Goal: Find specific page/section: Find specific page/section

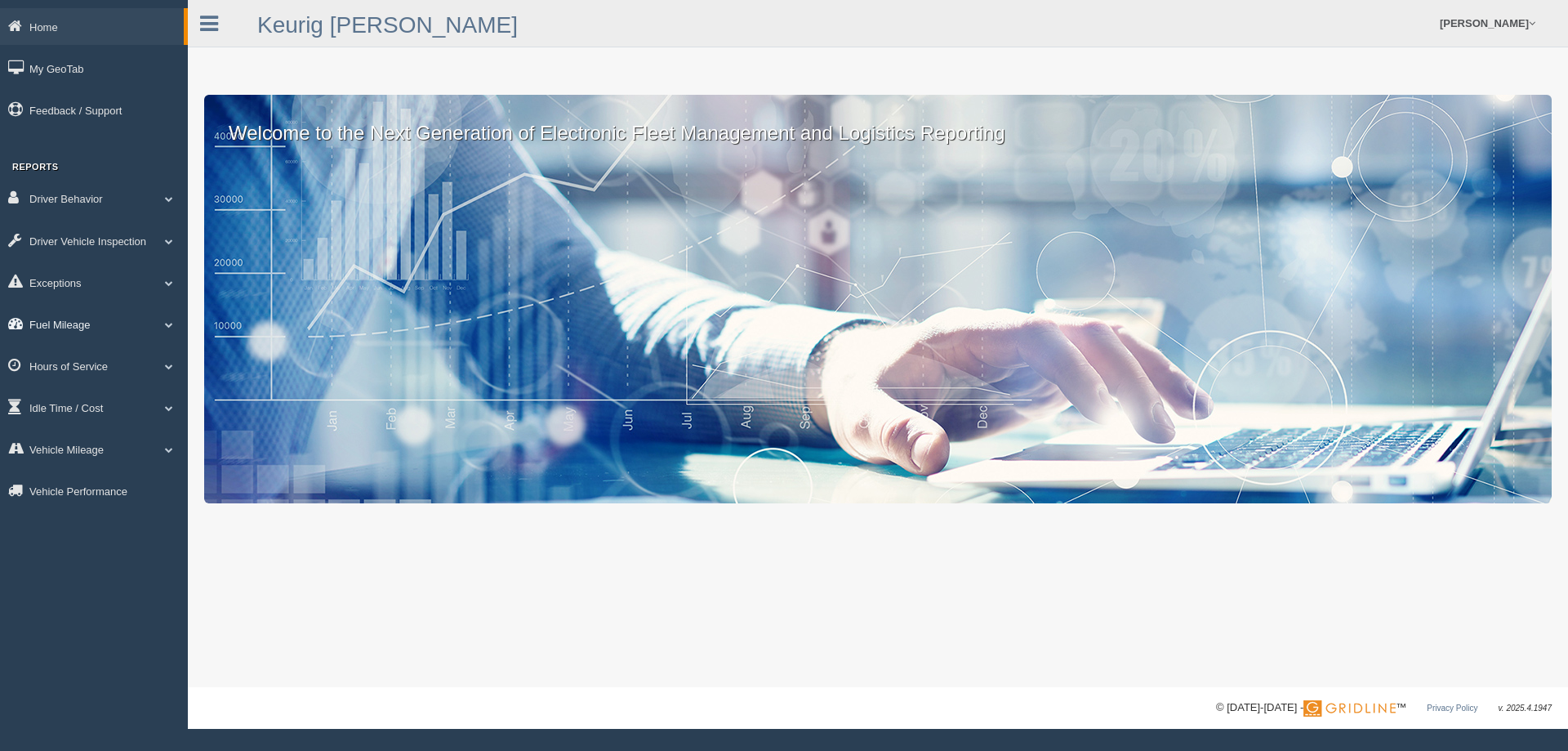
click at [85, 320] on link "Fuel Mileage" at bounding box center [93, 324] width 188 height 36
click at [92, 390] on link "Fuel Mileage" at bounding box center [107, 392] width 155 height 30
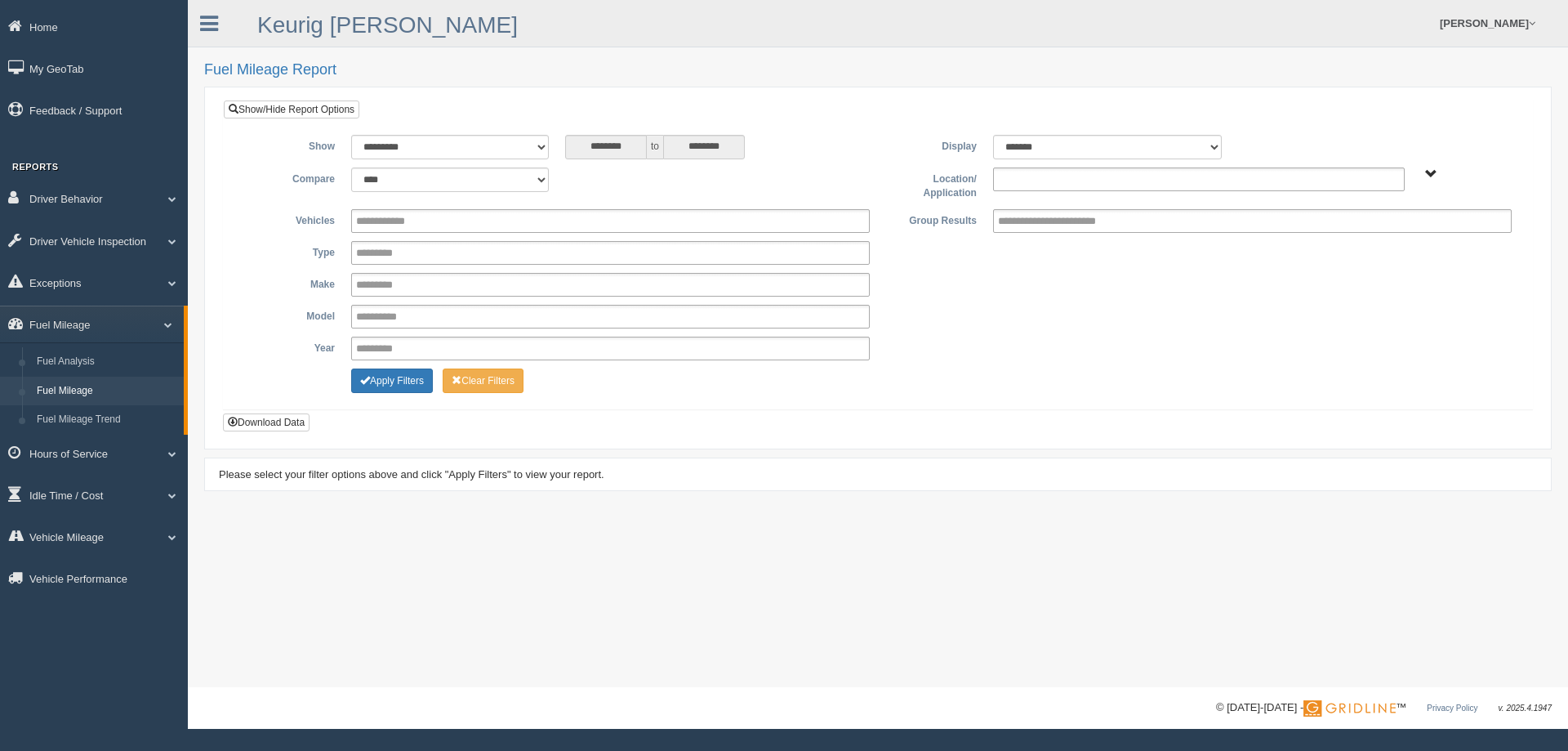
click at [1122, 176] on ul at bounding box center [1199, 179] width 412 height 24
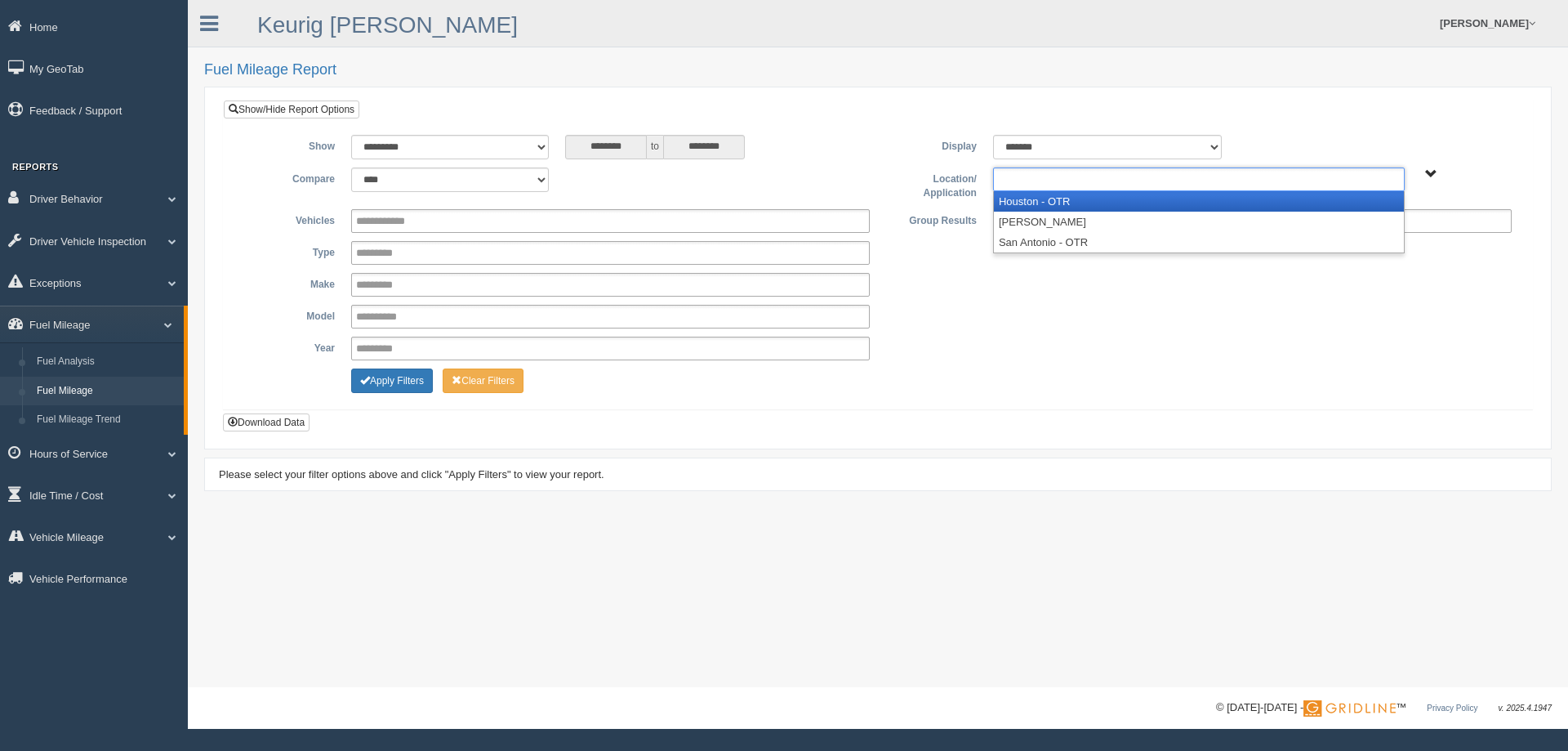
click at [1102, 194] on li "Houston - OTR" at bounding box center [1199, 201] width 410 height 21
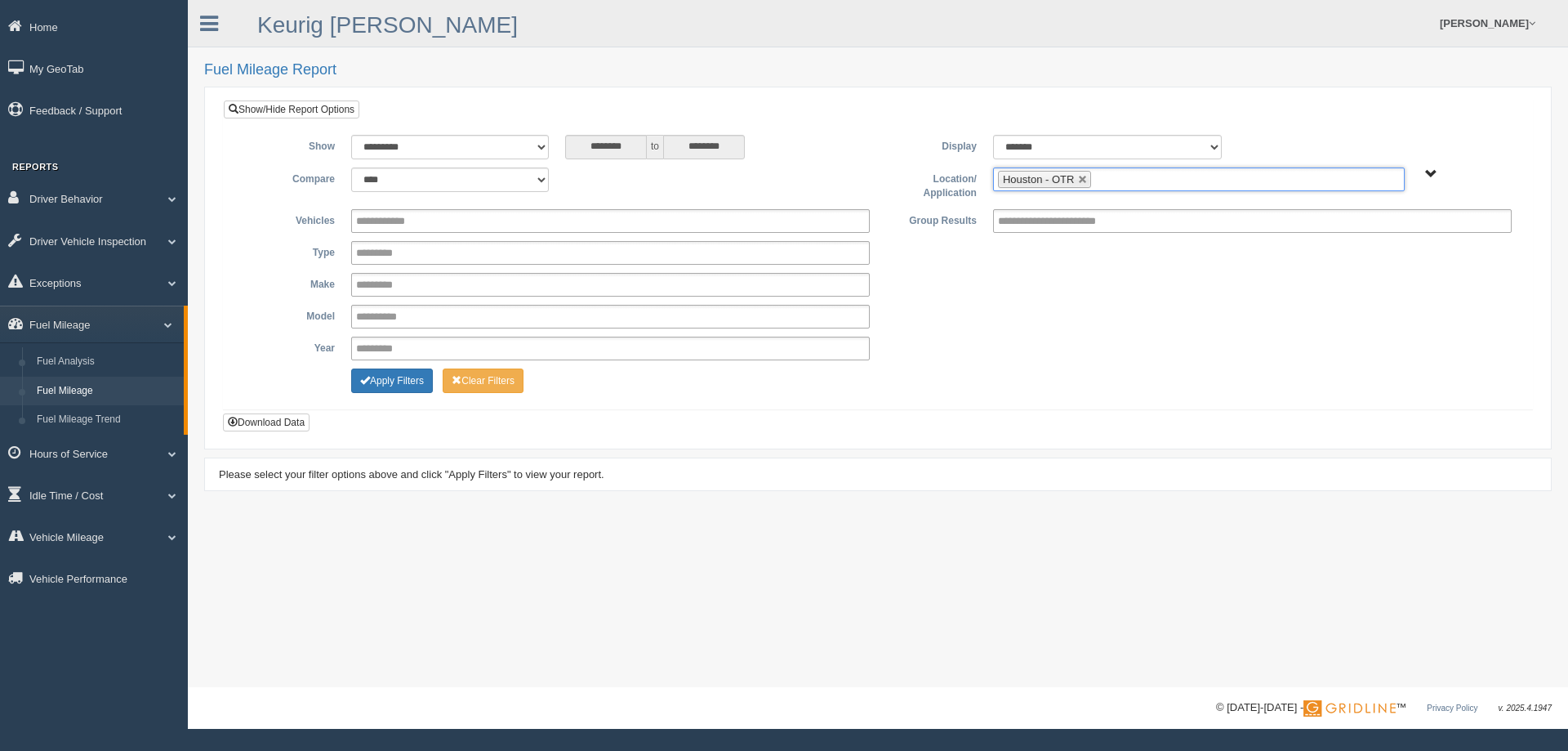
click at [1110, 180] on input "text" at bounding box center [1105, 179] width 21 height 21
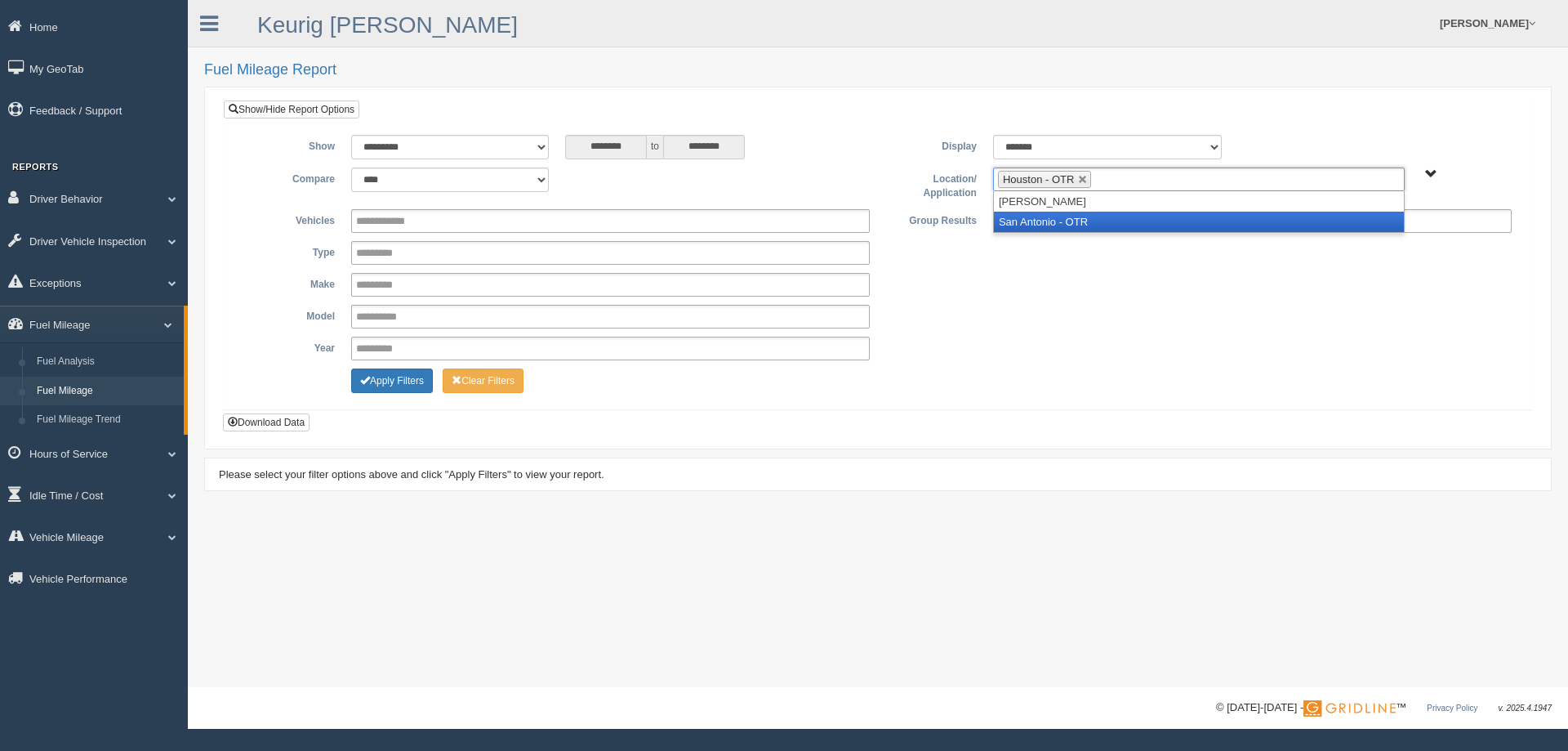
drag, startPoint x: 1094, startPoint y: 224, endPoint x: 1083, endPoint y: 224, distance: 11.0
click at [1094, 224] on li "San Antonio - OTR" at bounding box center [1199, 222] width 410 height 21
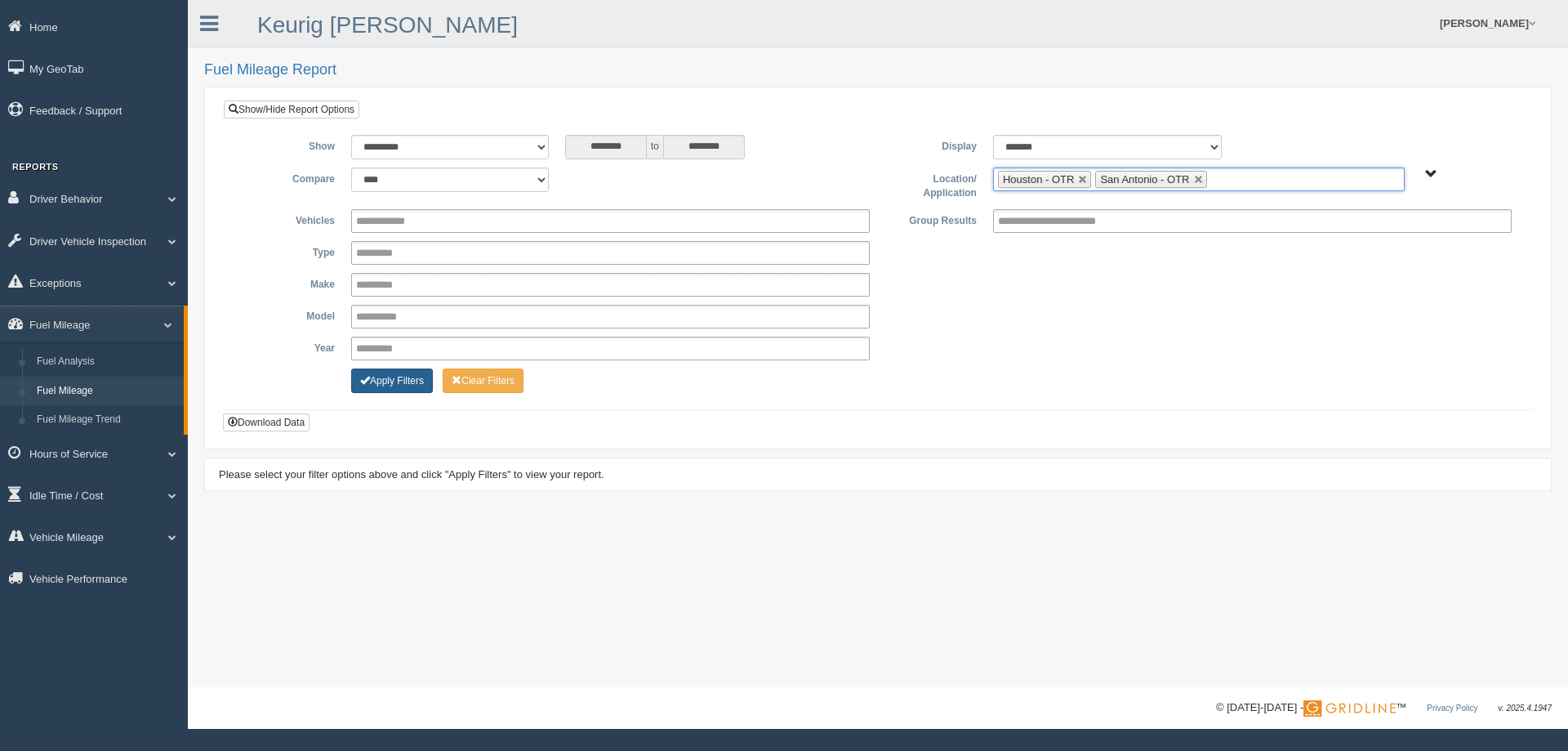
click at [365, 384] on span "Change Filter Options" at bounding box center [365, 380] width 10 height 10
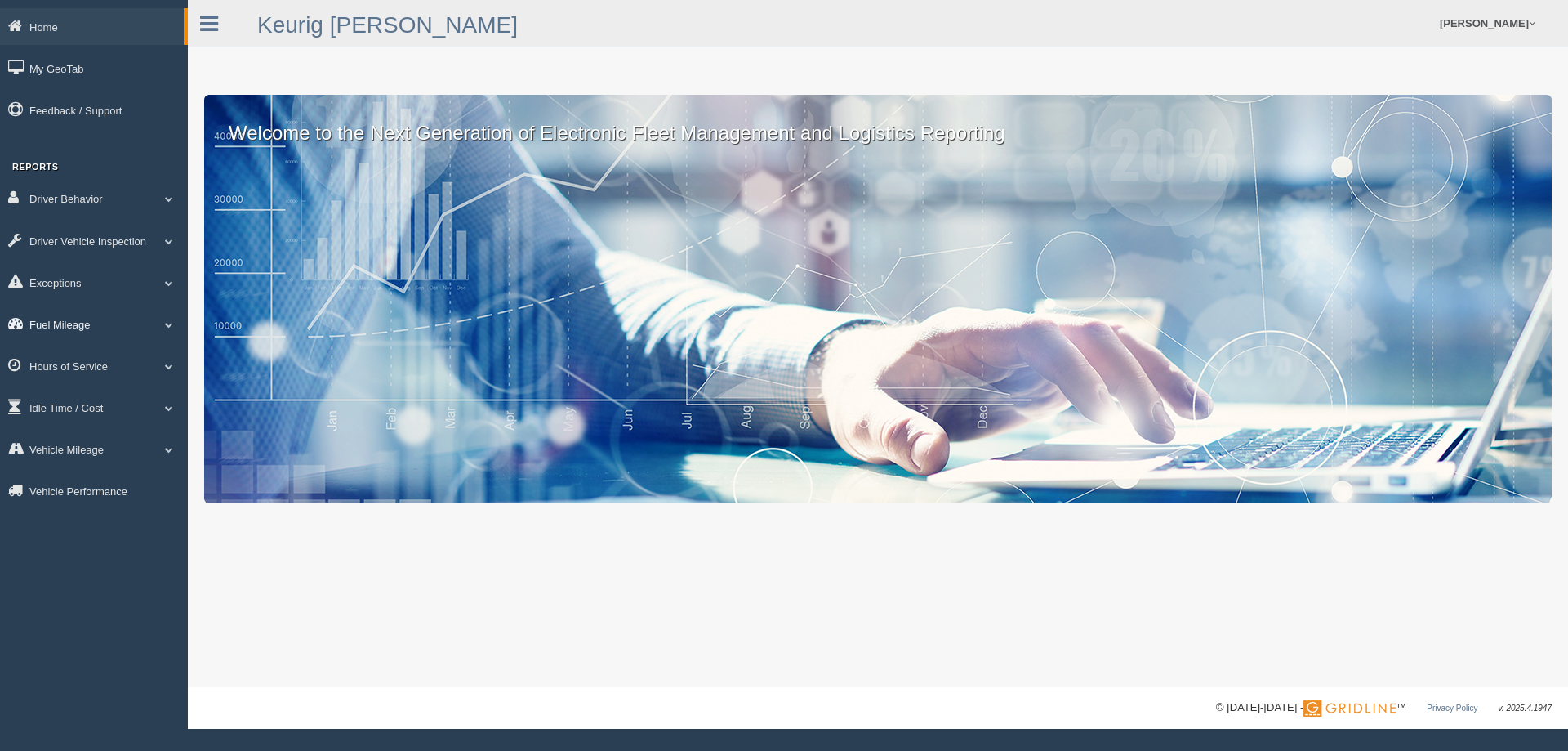
click at [136, 318] on link "Fuel Mileage" at bounding box center [93, 324] width 188 height 36
click at [93, 394] on link "Fuel Mileage" at bounding box center [107, 392] width 155 height 30
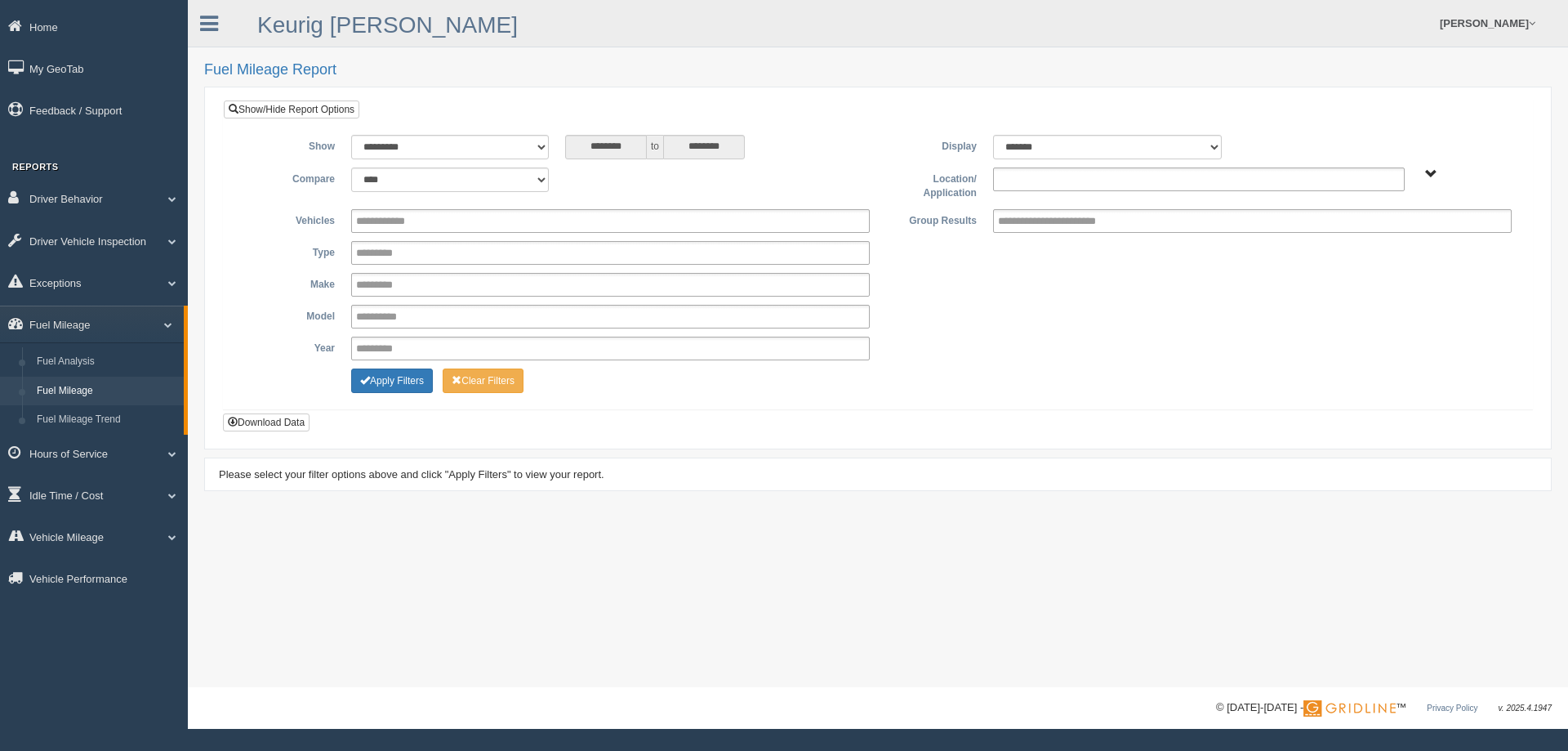
click at [1146, 169] on ul at bounding box center [1199, 179] width 412 height 24
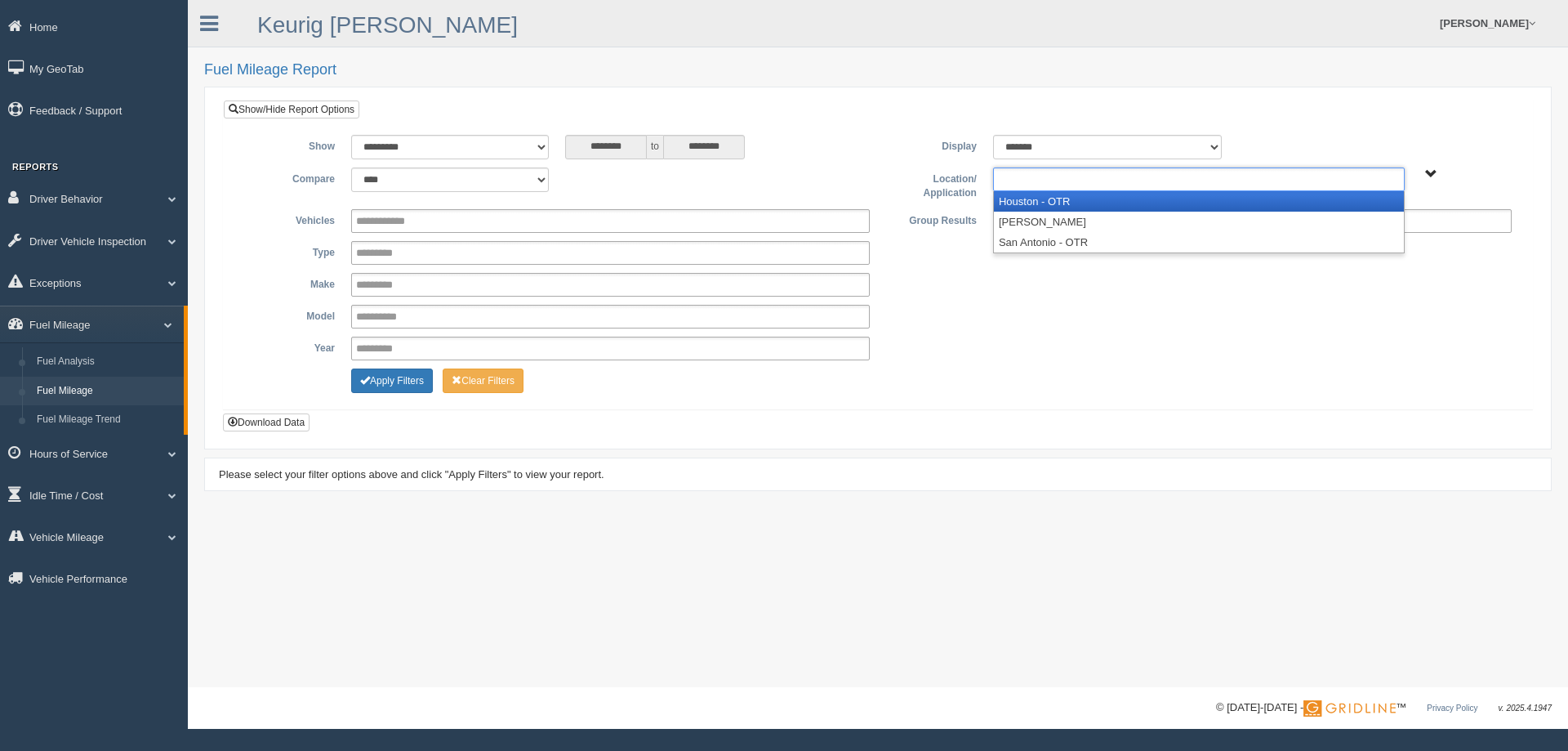
click at [1110, 197] on li "Houston - OTR" at bounding box center [1199, 201] width 410 height 21
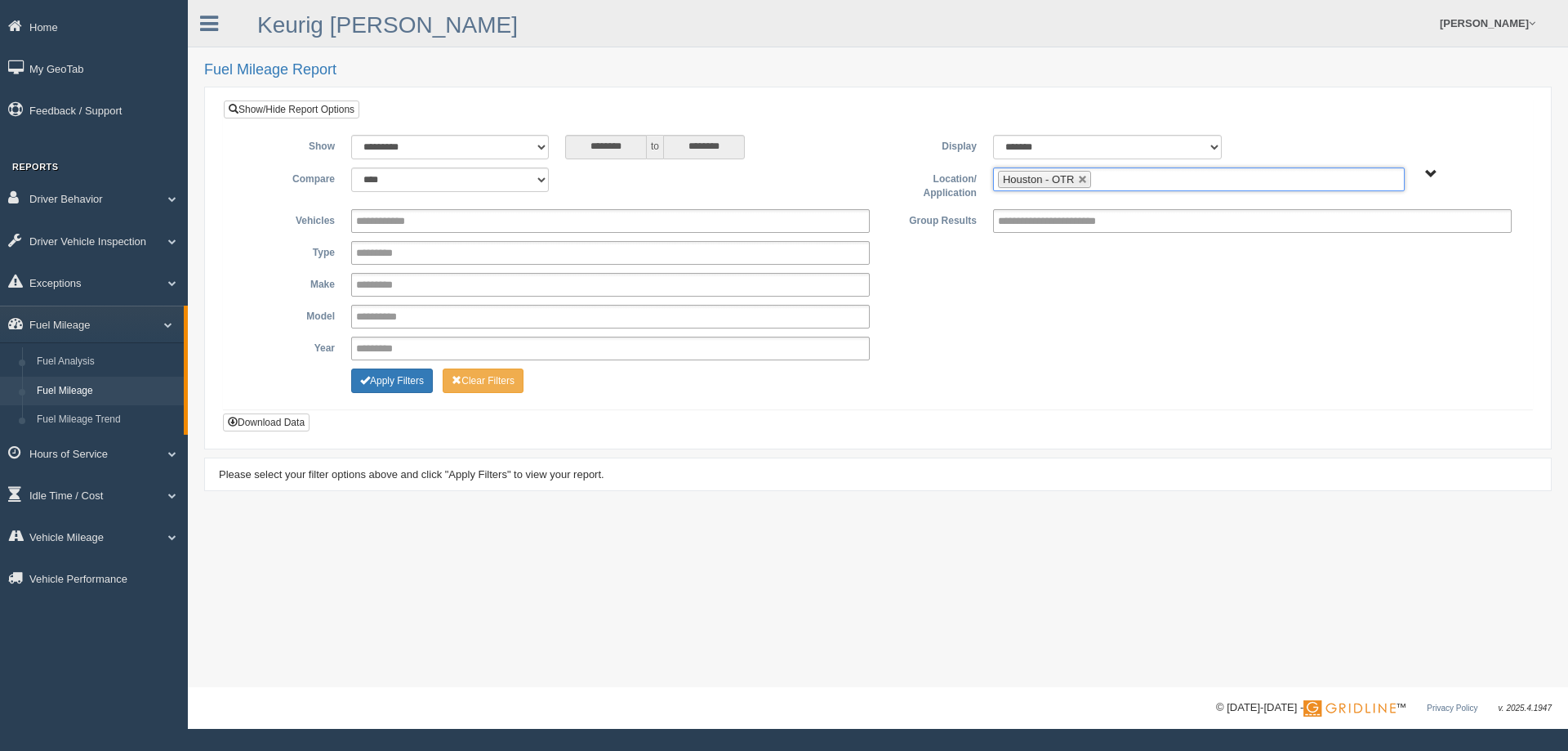
click at [1127, 172] on ul "Houston - OTR" at bounding box center [1199, 179] width 412 height 24
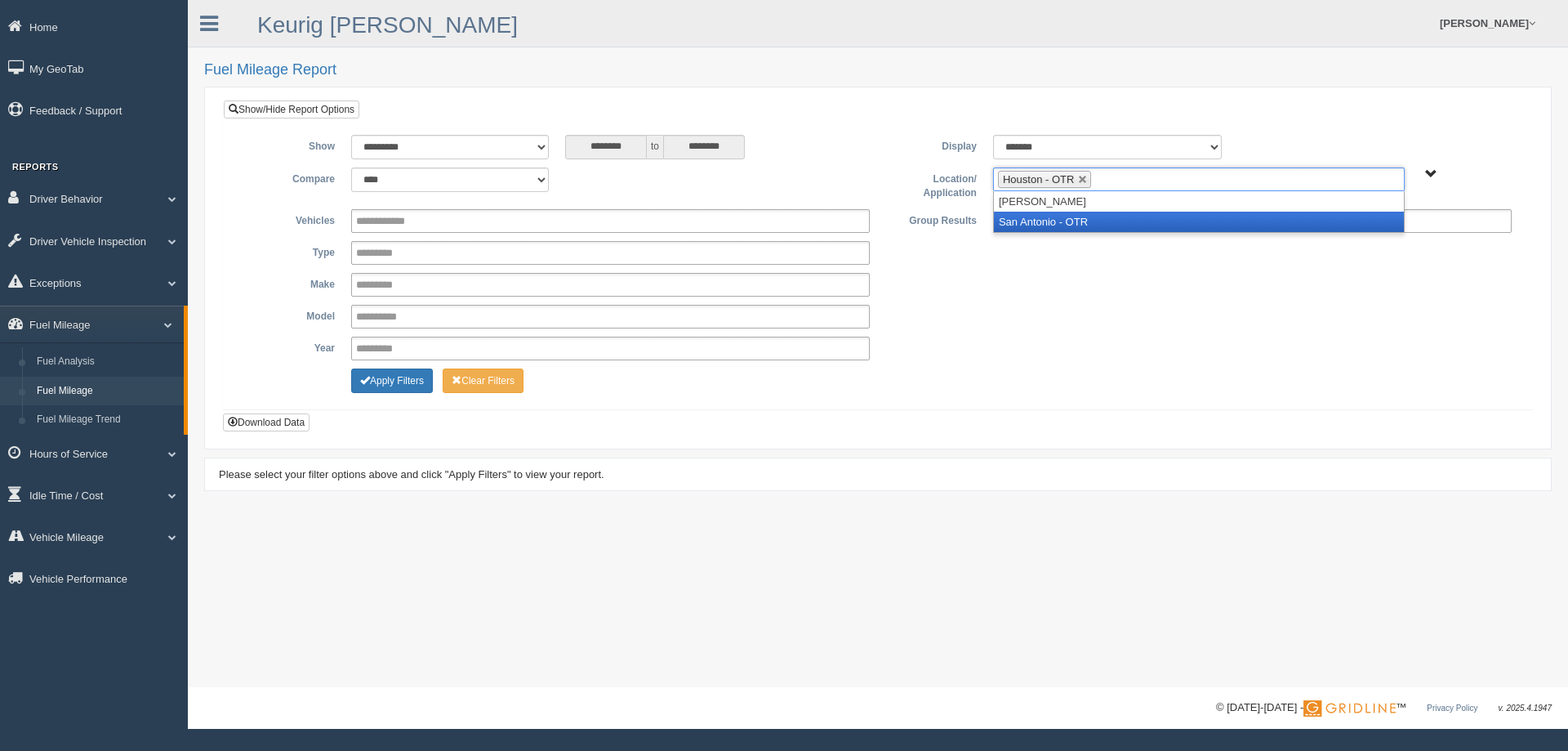
click at [1065, 215] on li "San Antonio - OTR" at bounding box center [1199, 222] width 410 height 21
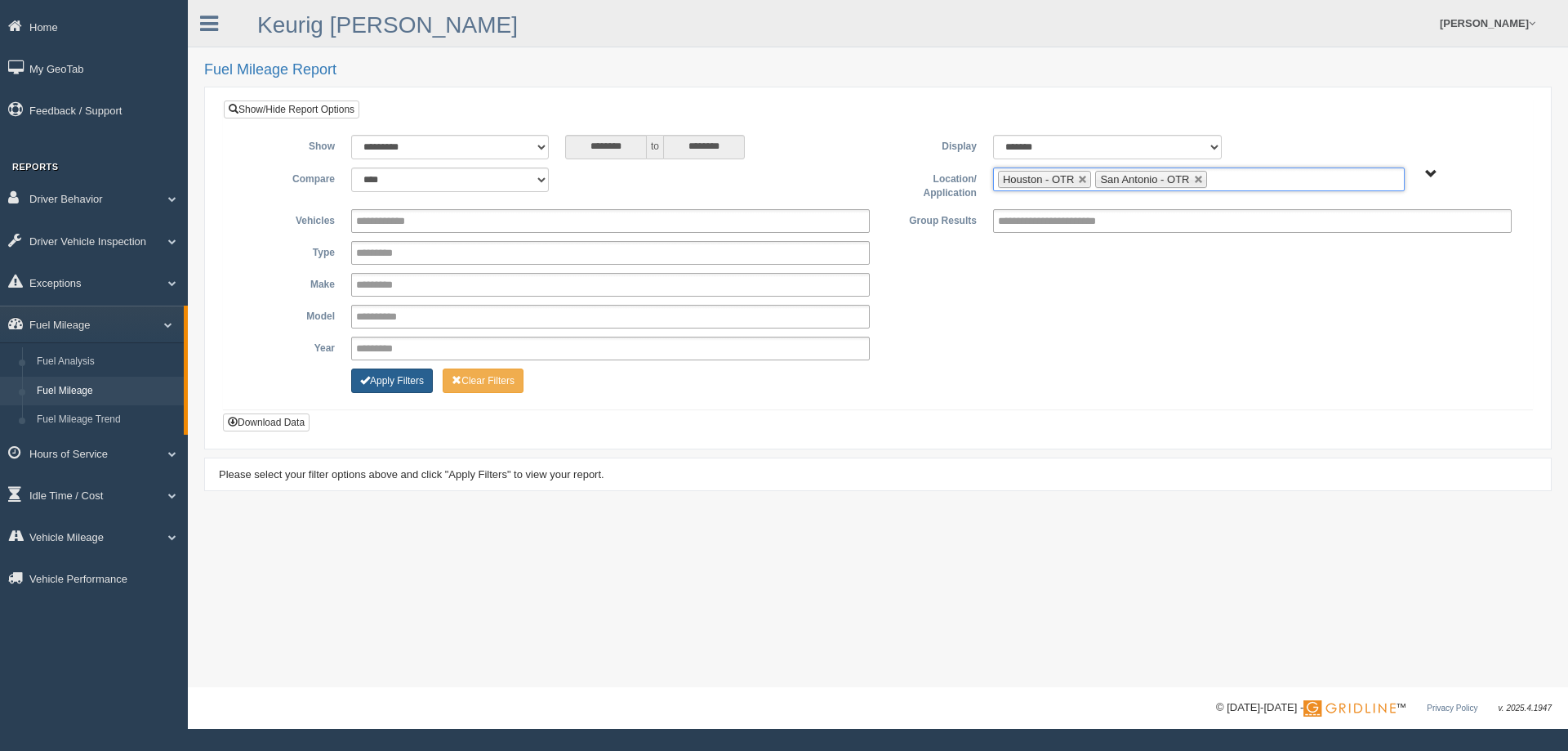
click at [424, 382] on button "Apply Filters" at bounding box center [392, 381] width 82 height 25
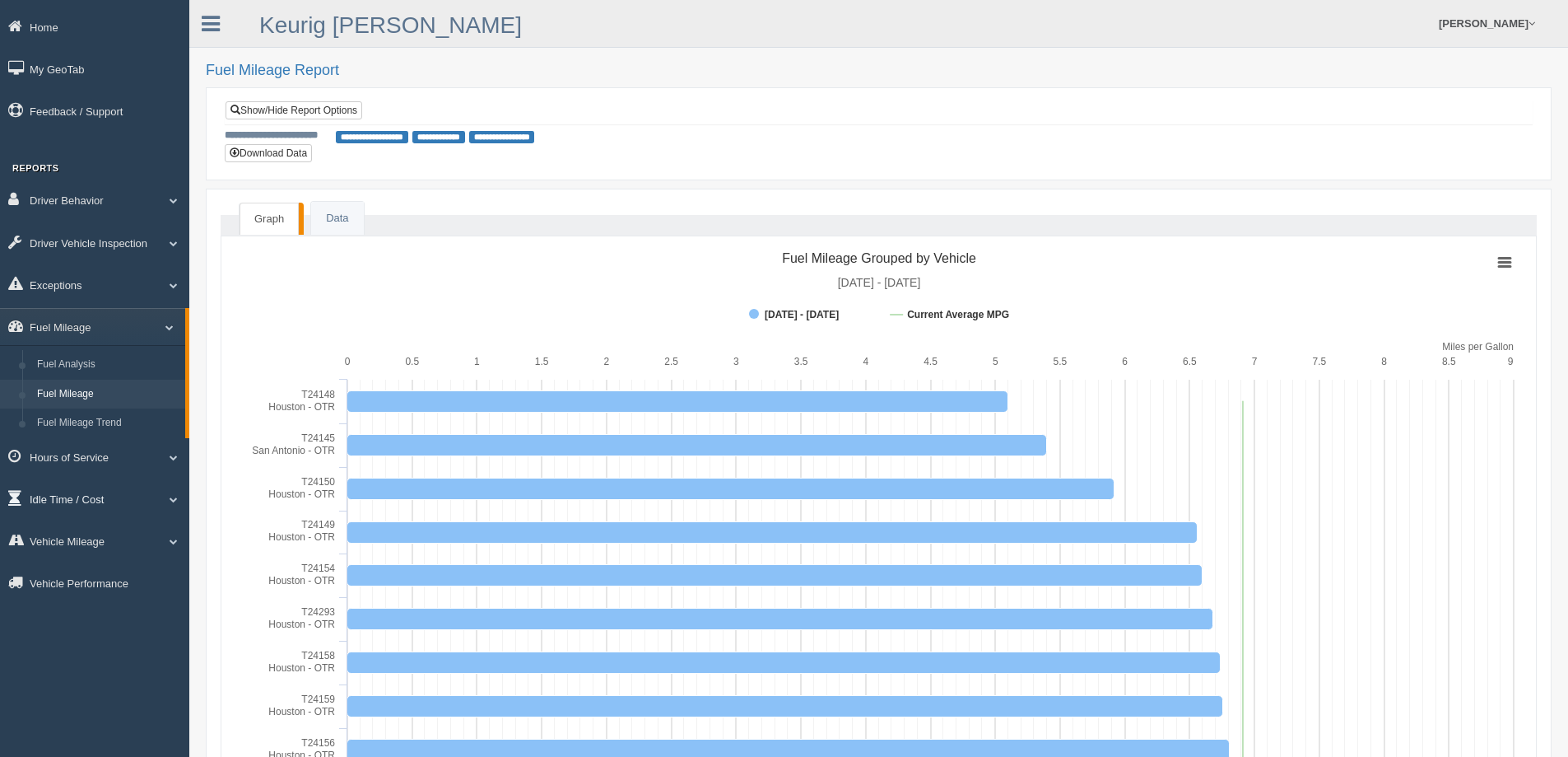
click at [111, 496] on link "Idle Time / Cost" at bounding box center [94, 499] width 189 height 37
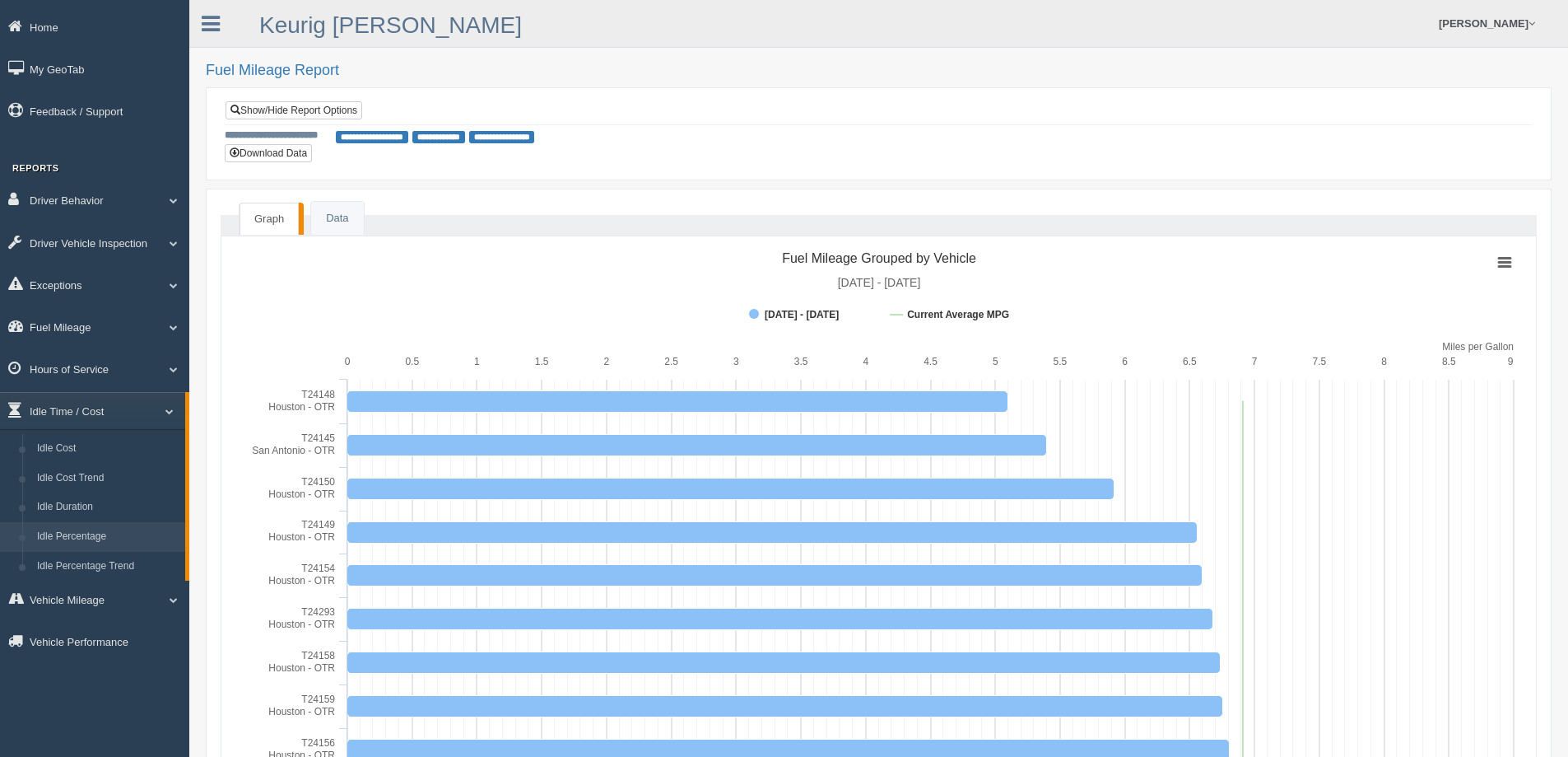
click at [95, 532] on link "Idle Percentage" at bounding box center [107, 537] width 156 height 30
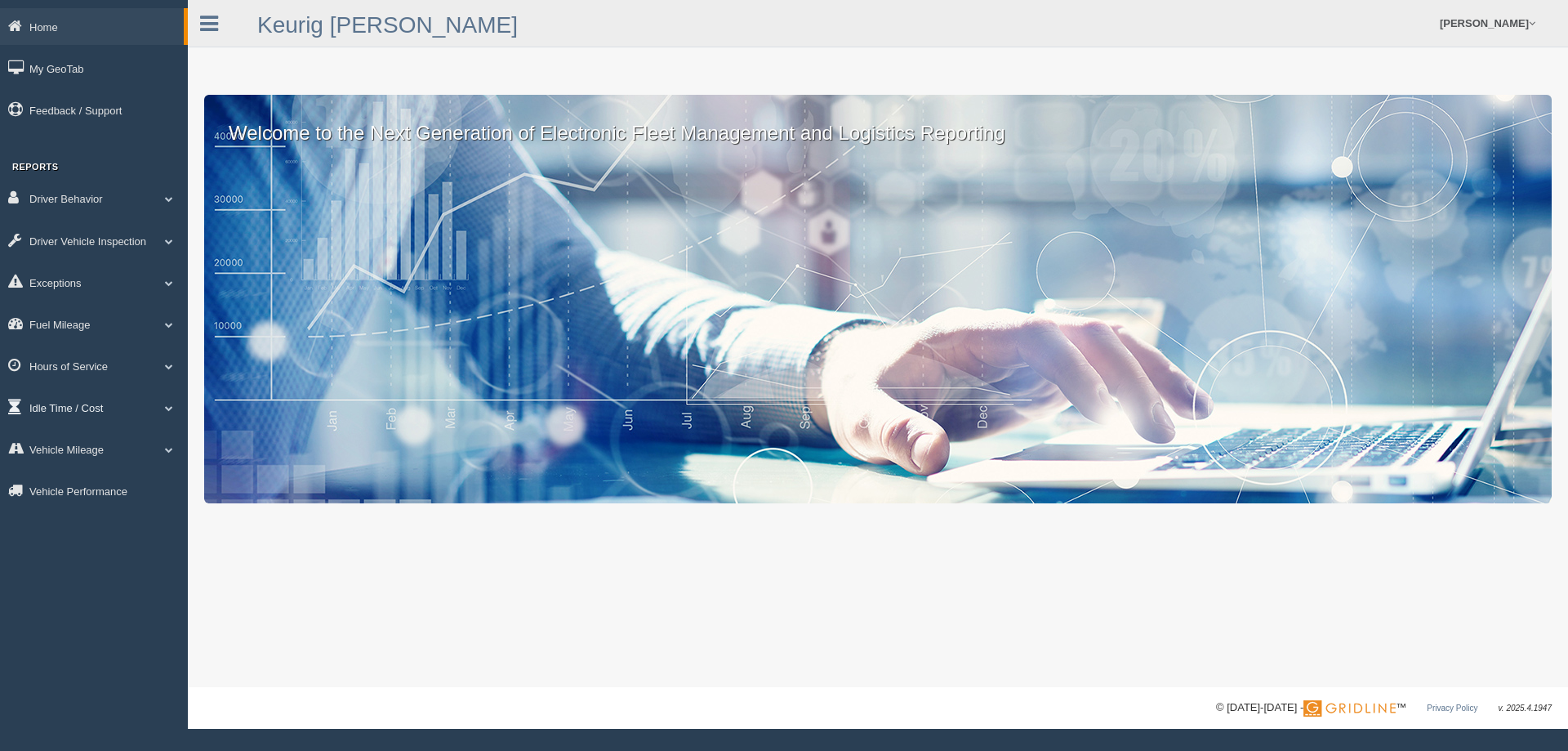
click at [150, 411] on link "Idle Time / Cost" at bounding box center [93, 407] width 188 height 36
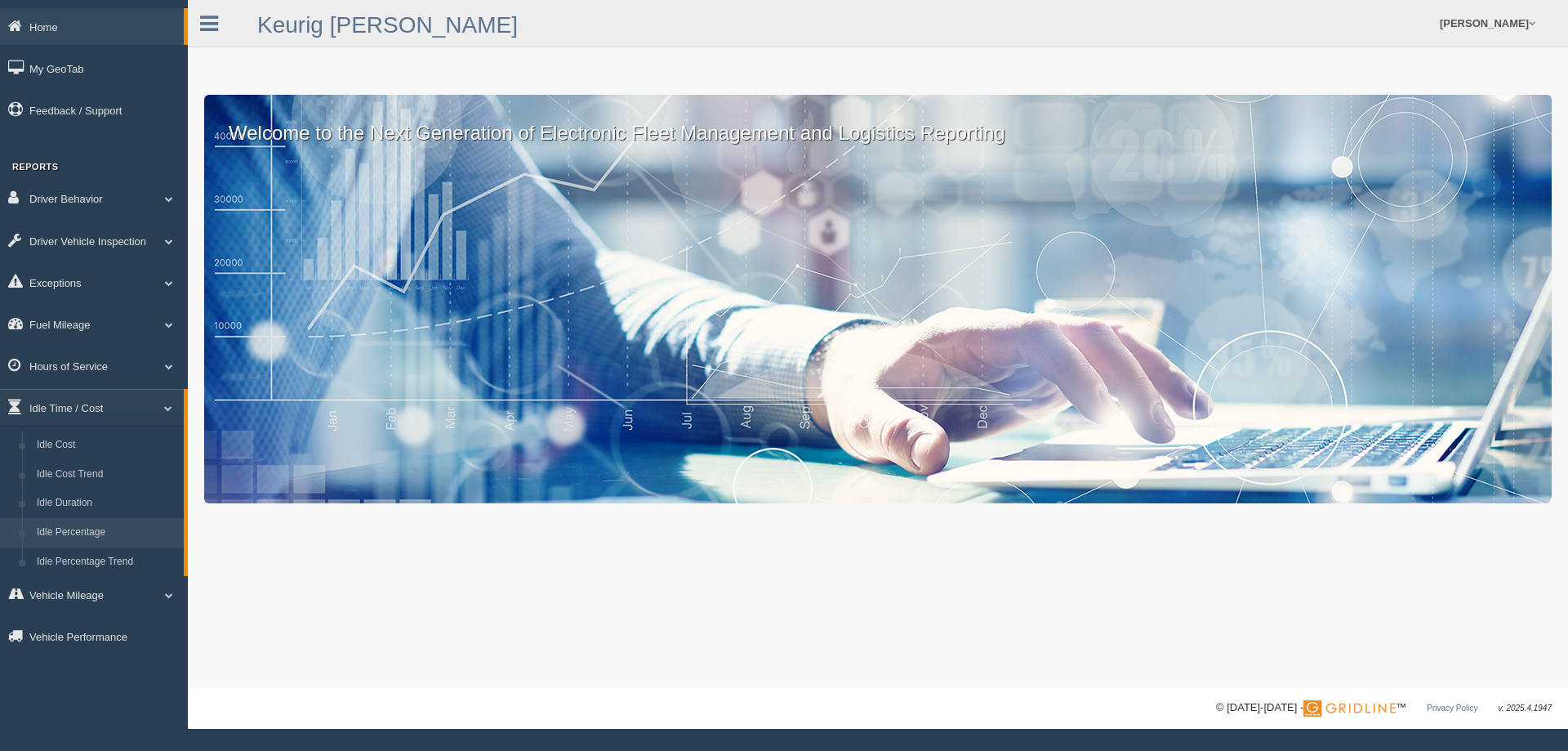
click at [90, 537] on link "Idle Percentage" at bounding box center [107, 533] width 155 height 30
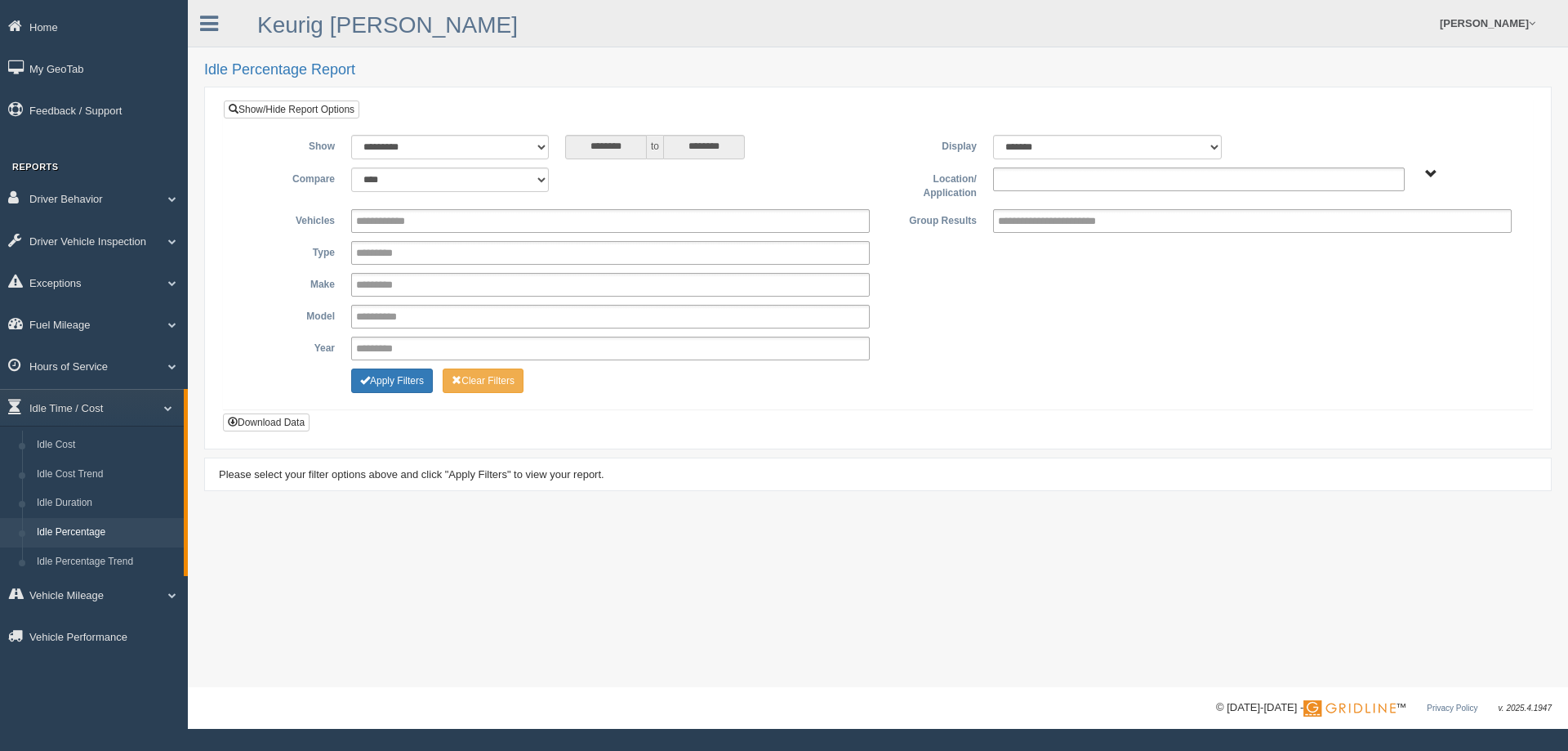
click at [1089, 184] on ul at bounding box center [1199, 179] width 412 height 24
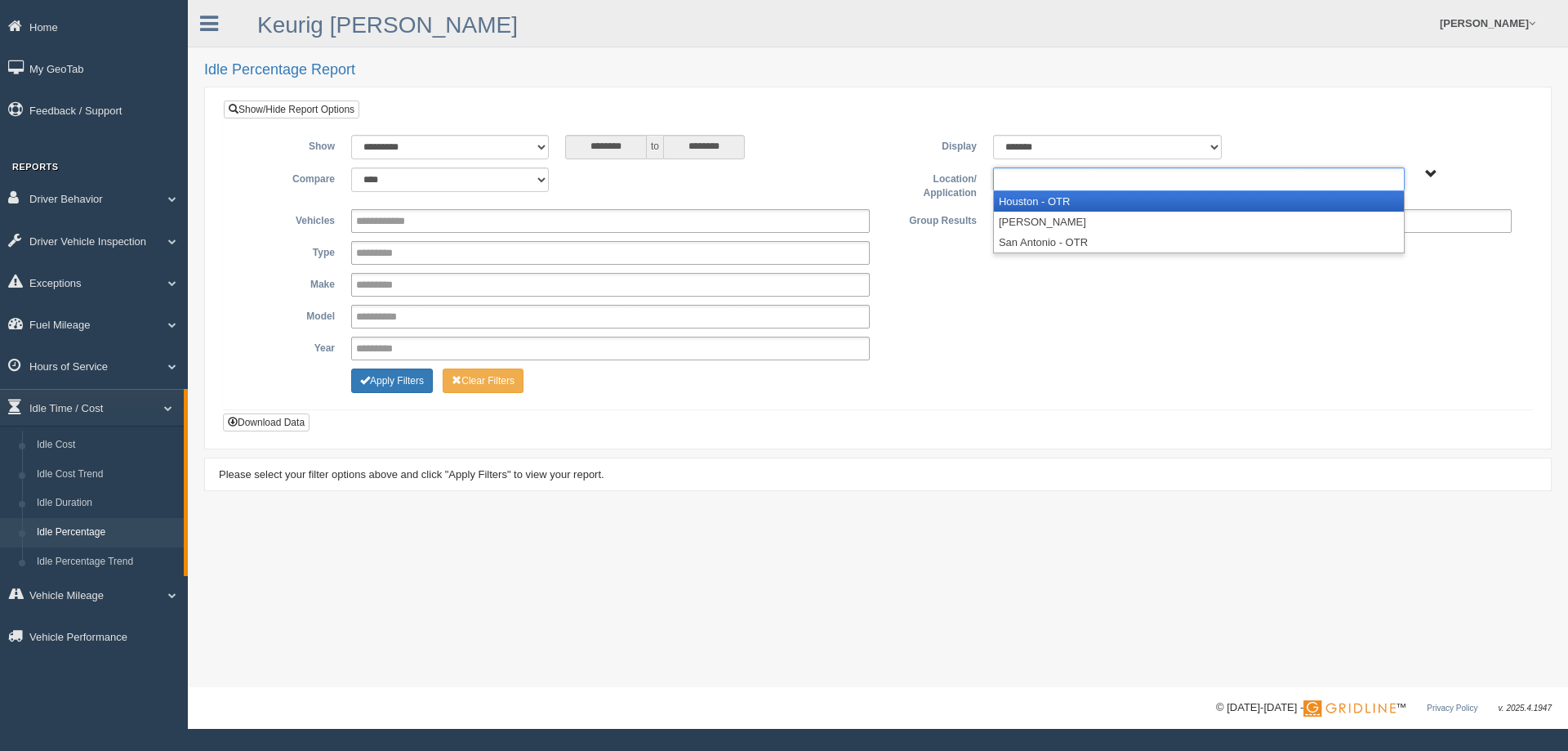
click at [1077, 199] on li "Houston - OTR" at bounding box center [1199, 201] width 410 height 21
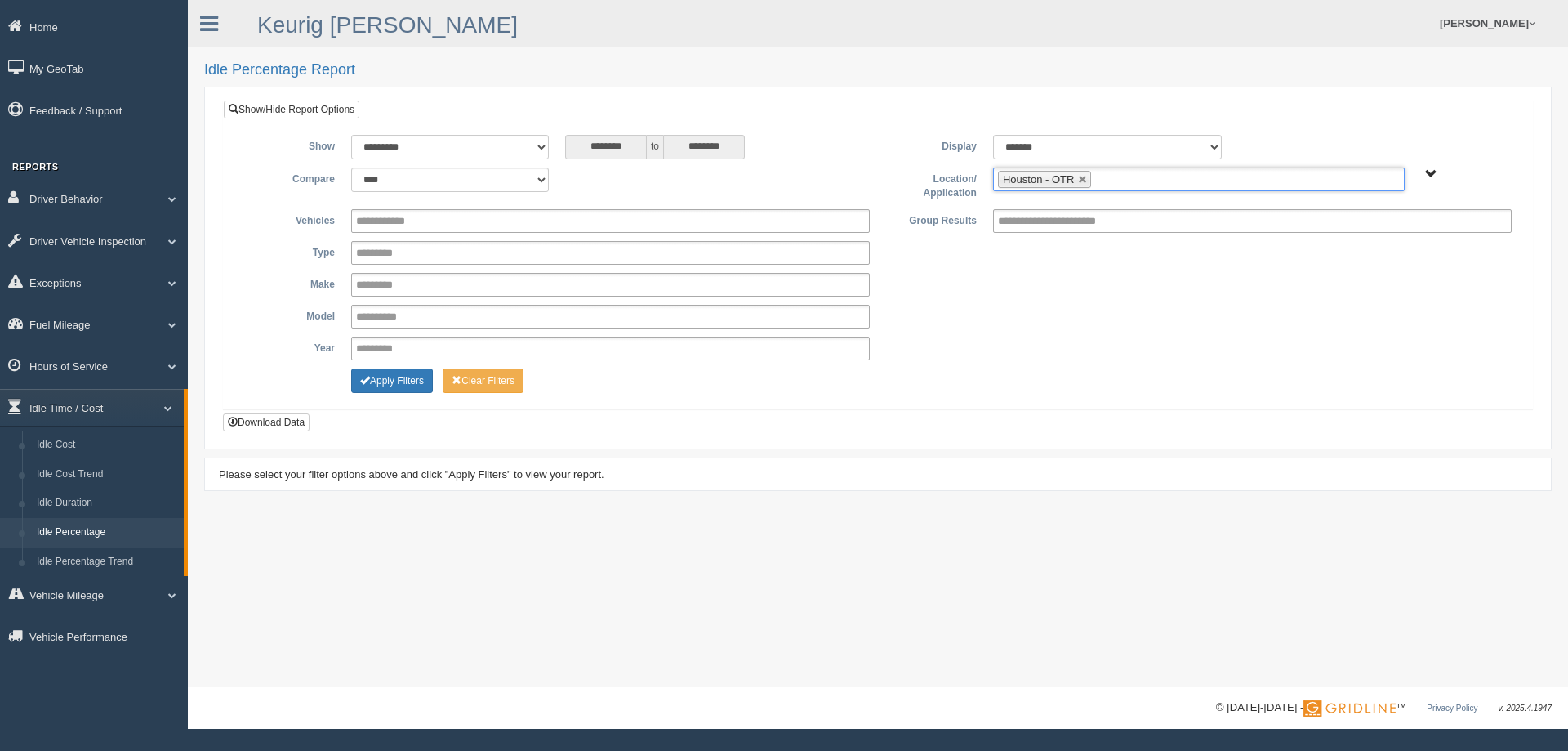
click at [1096, 175] on input "text" at bounding box center [1105, 179] width 21 height 21
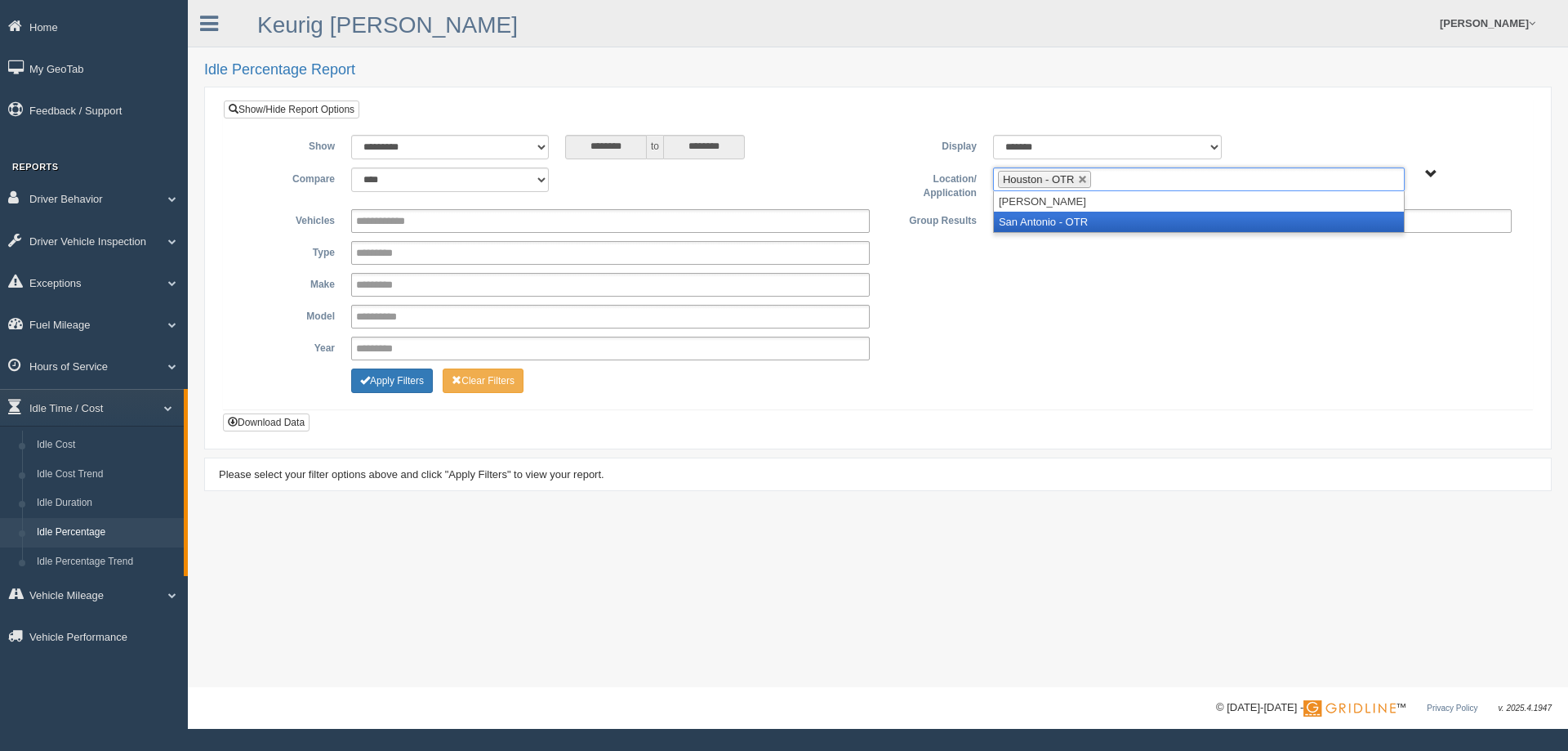
click at [1072, 227] on li "San Antonio - OTR" at bounding box center [1199, 222] width 410 height 21
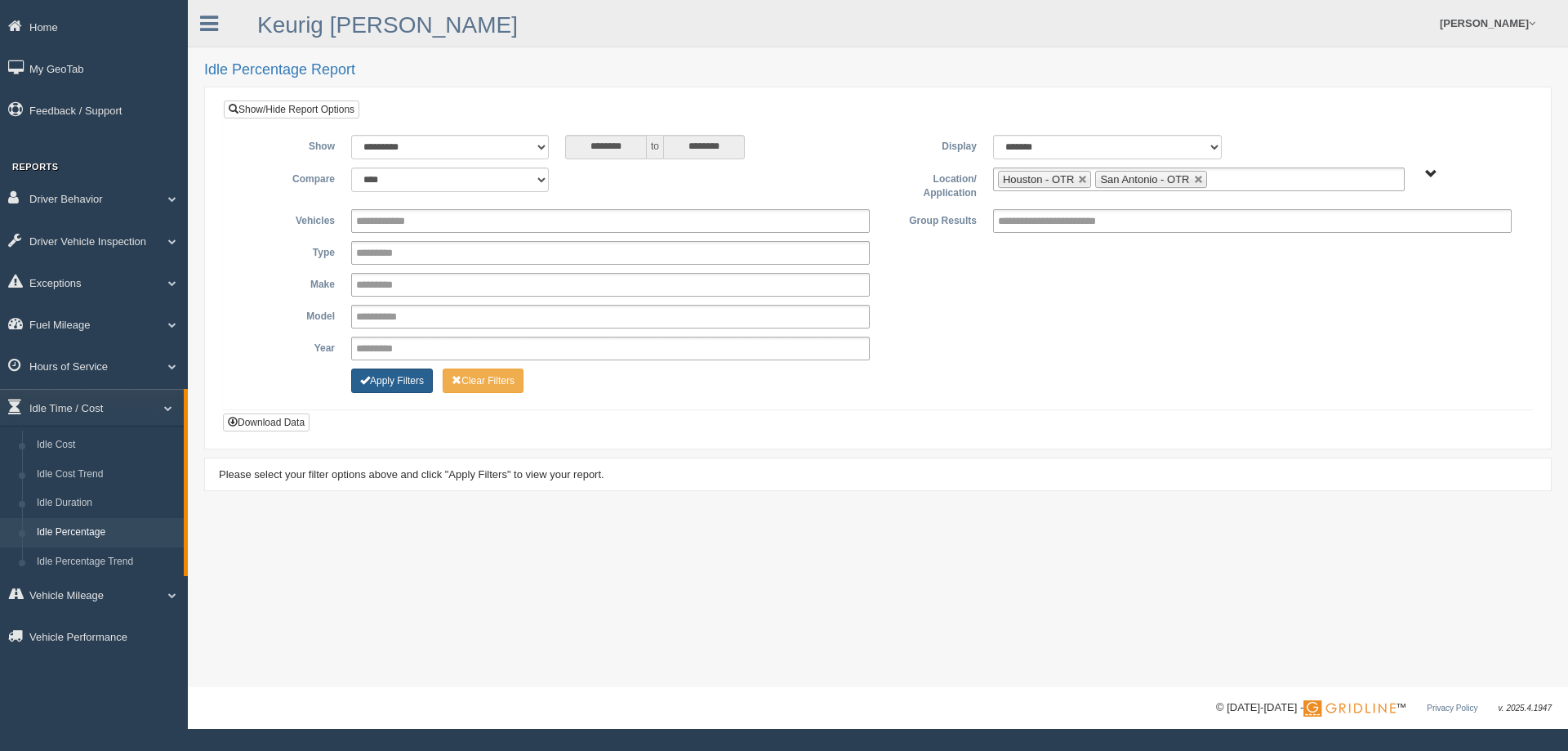
click at [383, 382] on button "Apply Filters" at bounding box center [392, 381] width 82 height 25
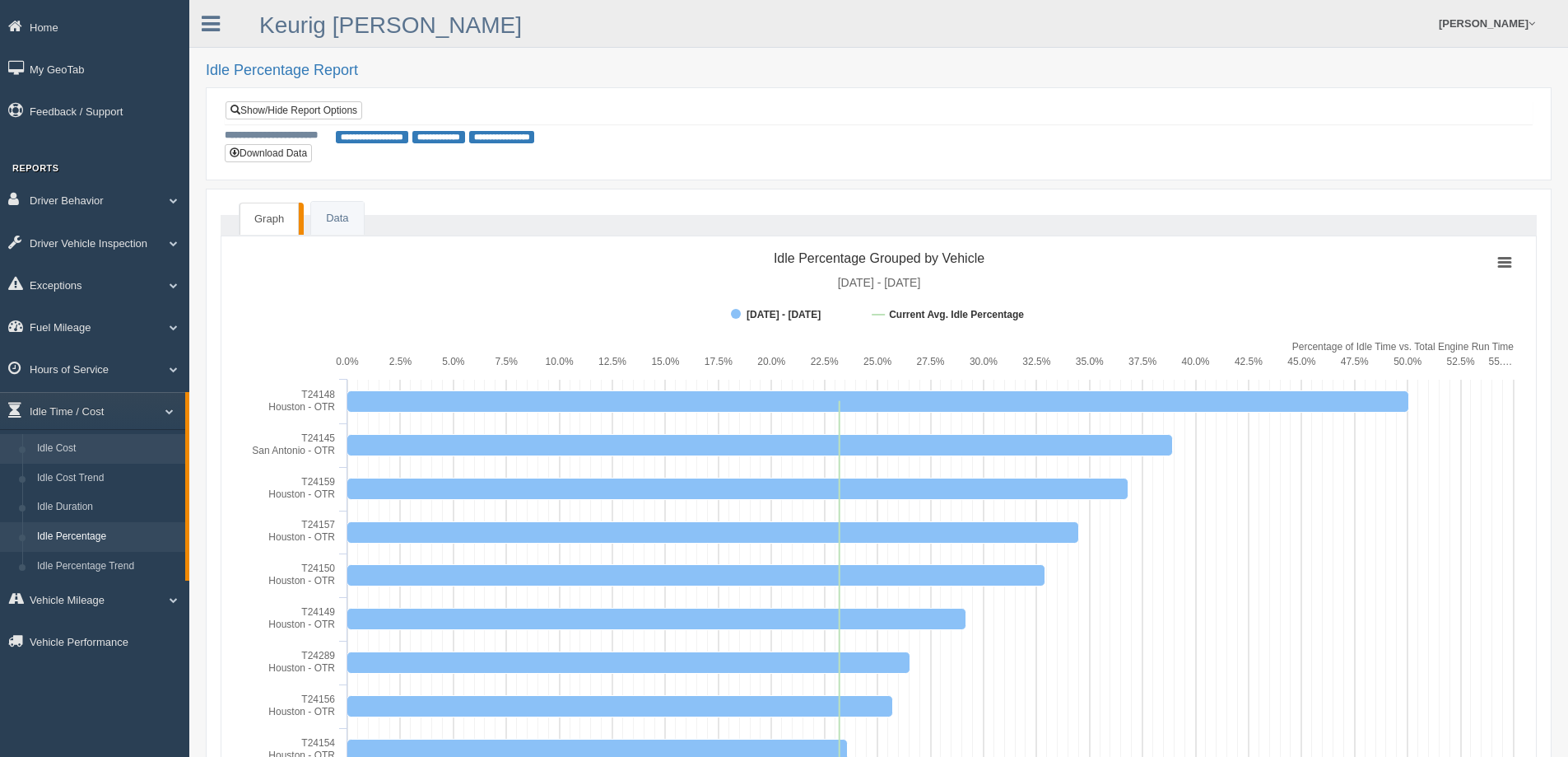
click at [107, 445] on link "Idle Cost" at bounding box center [107, 449] width 156 height 30
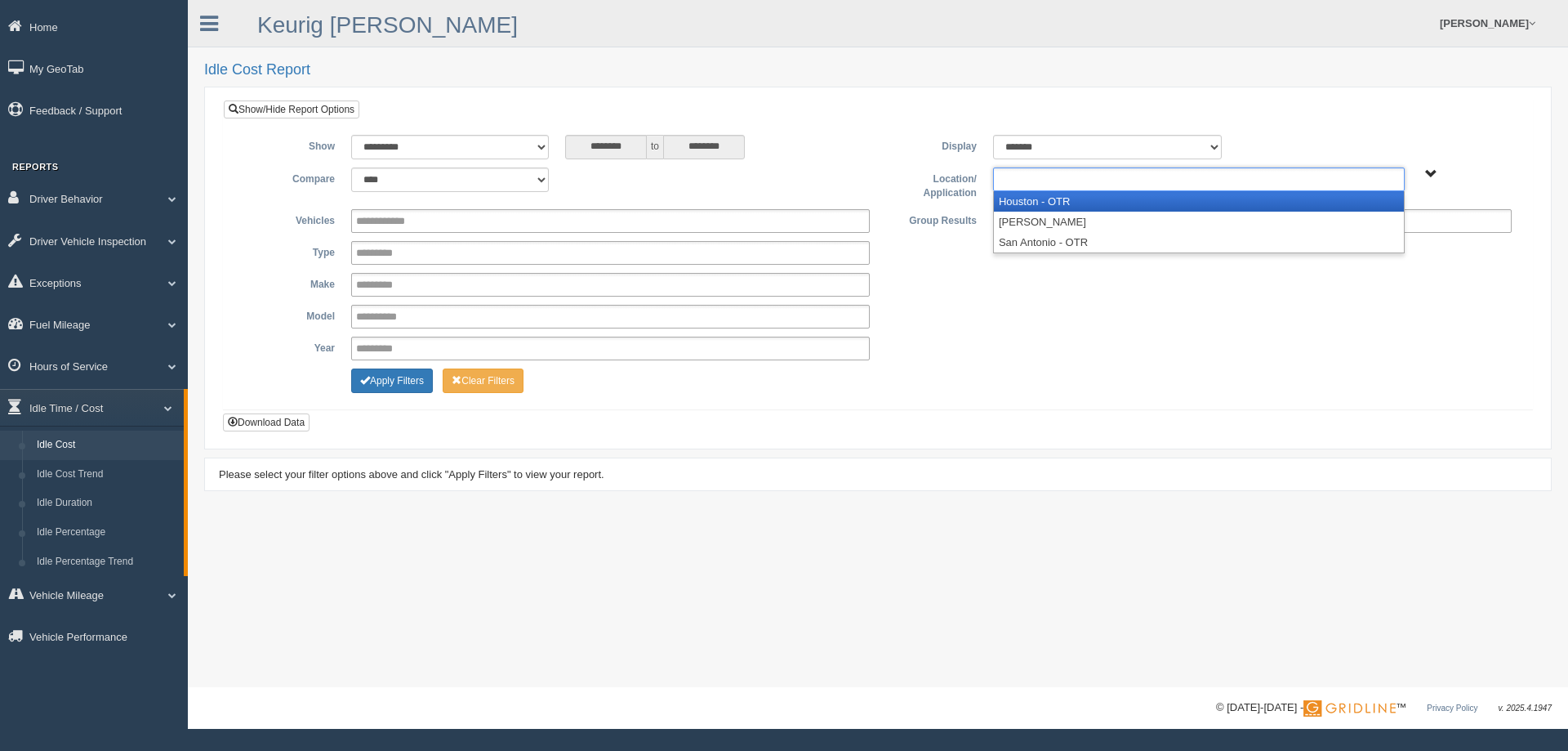
click at [1149, 171] on ul at bounding box center [1199, 179] width 412 height 24
click at [1130, 191] on li "Houston - OTR" at bounding box center [1199, 201] width 410 height 21
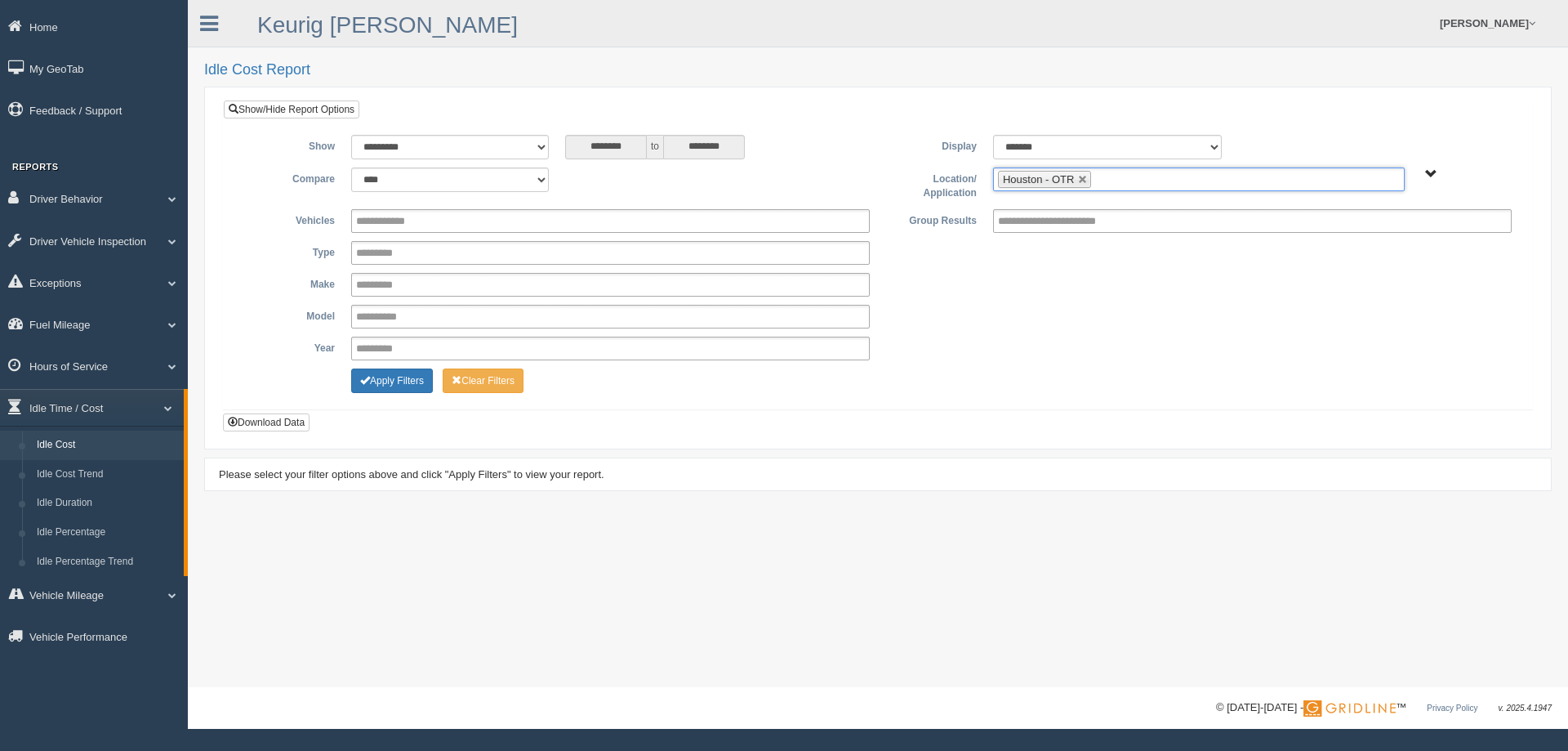
click at [1133, 180] on ul "Houston - OTR" at bounding box center [1199, 179] width 412 height 24
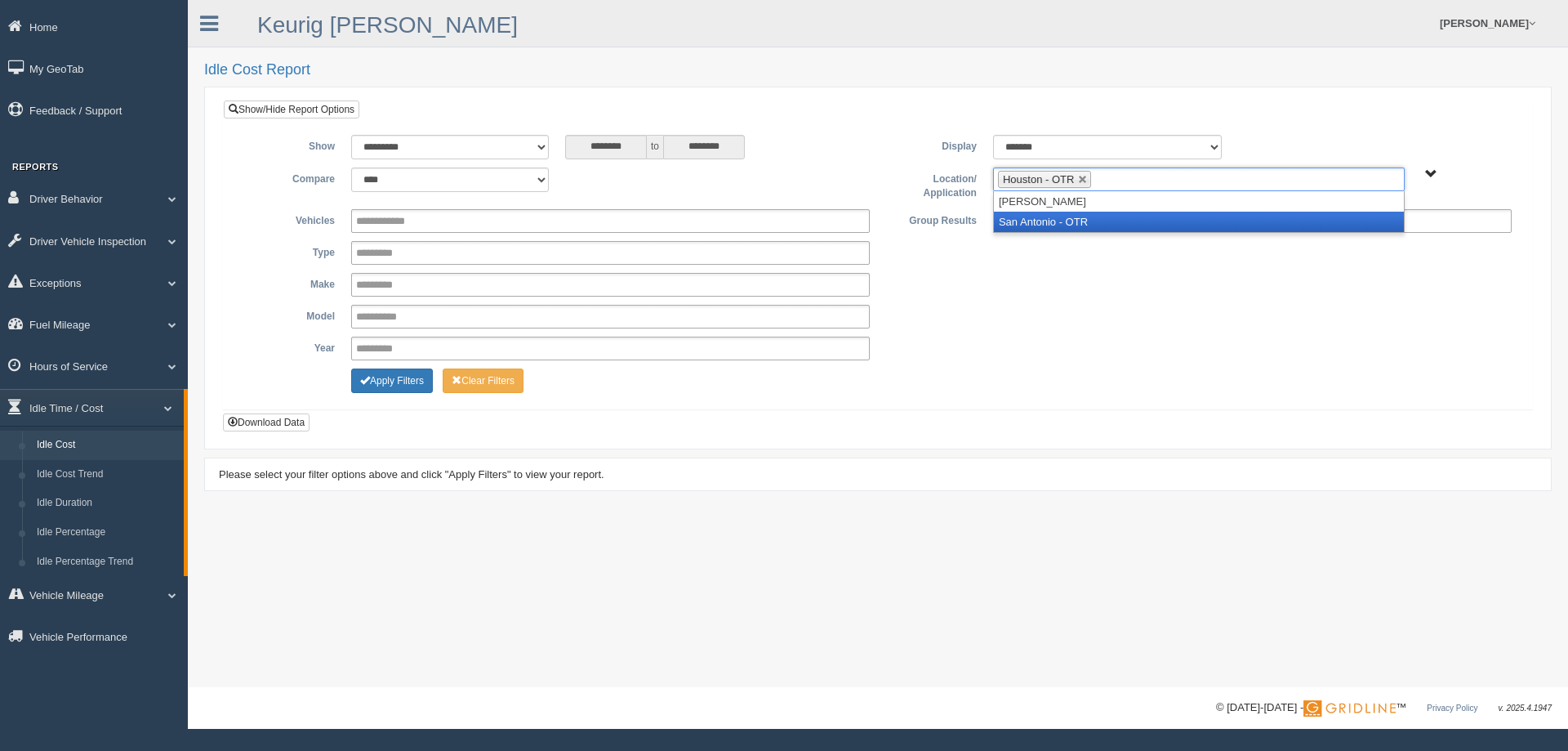
click at [1088, 222] on li "San Antonio - OTR" at bounding box center [1199, 222] width 410 height 21
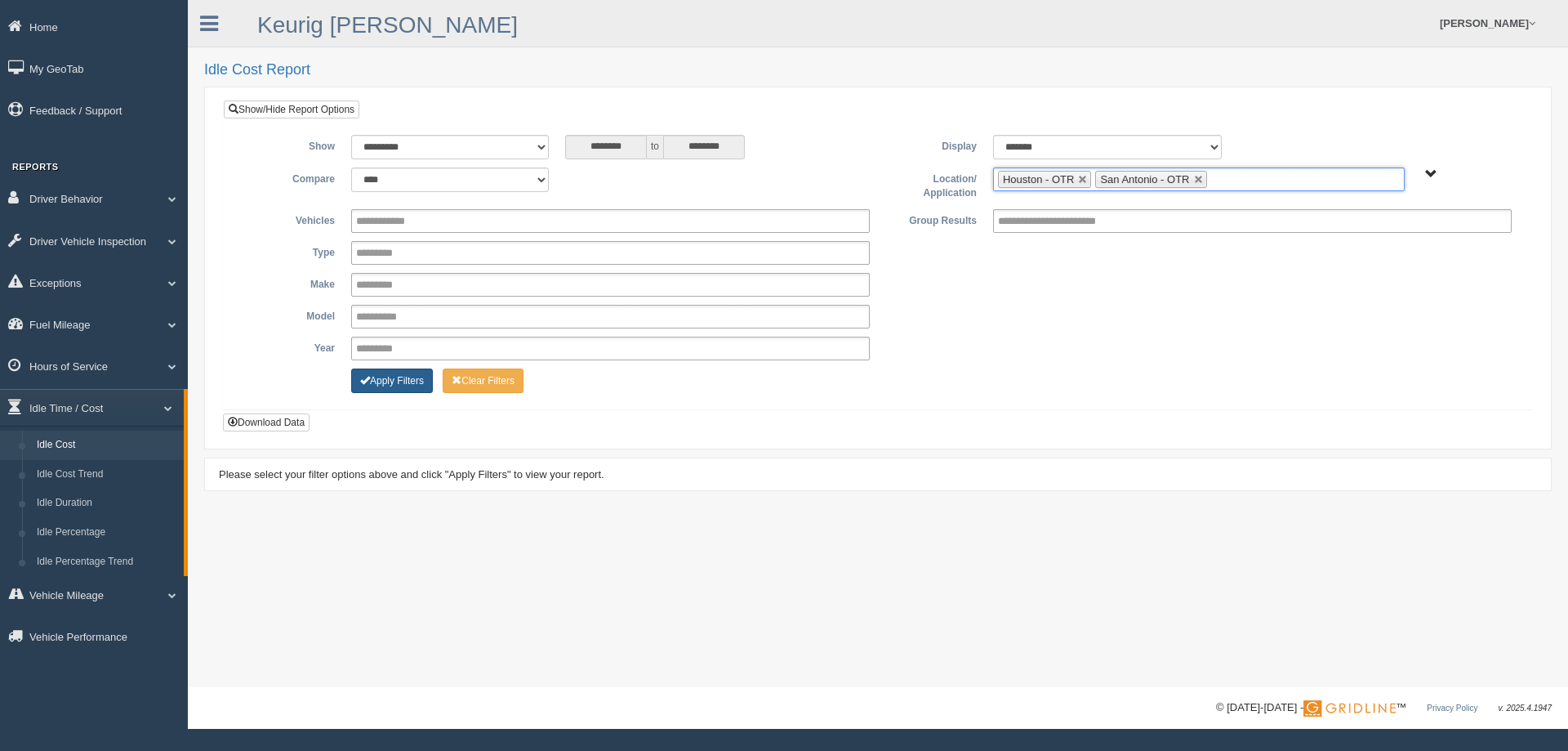
click at [397, 387] on button "Apply Filters" at bounding box center [392, 381] width 82 height 25
